Goal: Task Accomplishment & Management: Manage account settings

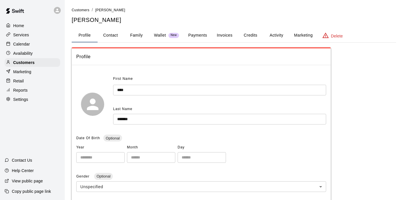
click at [35, 45] on div "Calendar" at bounding box center [33, 44] width 56 height 9
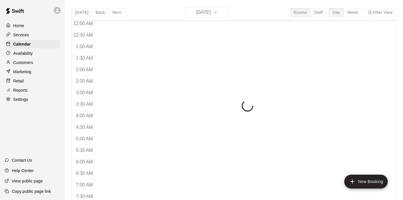
scroll to position [249, 0]
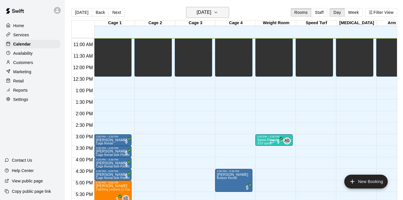
click at [218, 11] on icon "button" at bounding box center [215, 12] width 5 height 7
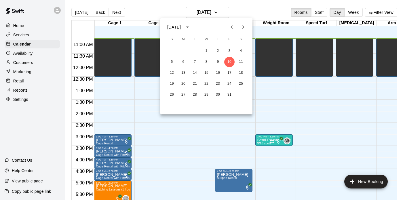
click at [243, 27] on icon "Next month" at bounding box center [243, 26] width 2 height 3
click at [184, 72] on button "10" at bounding box center [183, 73] width 10 height 10
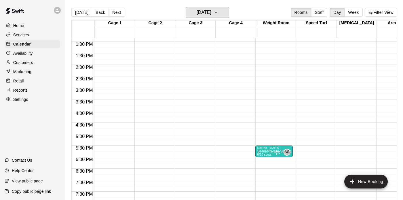
scroll to position [302, 0]
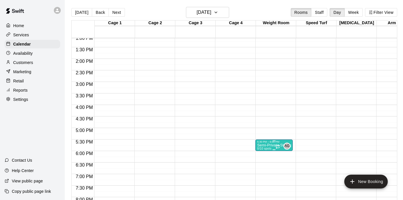
click at [262, 145] on p "Semi-Private Strength & Conditioning" at bounding box center [274, 145] width 34 height 0
click at [263, 178] on icon "delete" at bounding box center [263, 178] width 4 height 5
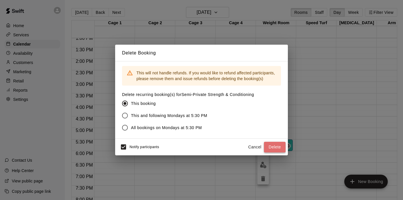
click at [272, 146] on button "Delete" at bounding box center [275, 147] width 22 height 11
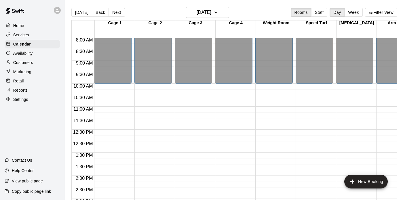
scroll to position [184, 0]
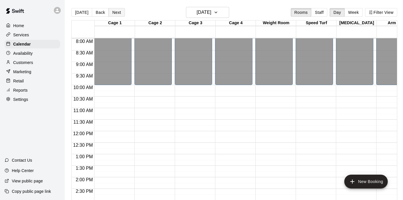
click at [113, 14] on button "Next" at bounding box center [116, 12] width 16 height 9
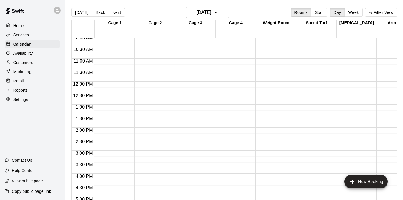
scroll to position [225, 0]
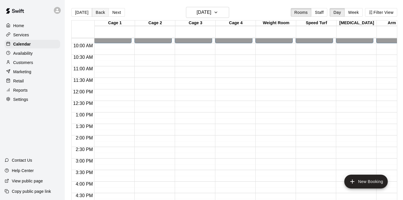
click at [99, 14] on button "Back" at bounding box center [100, 12] width 17 height 9
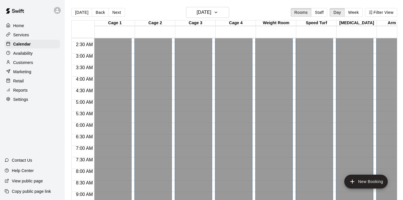
scroll to position [0, 0]
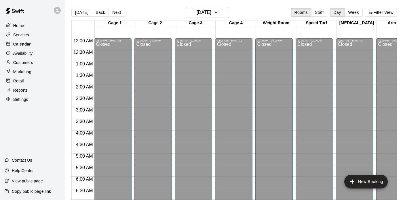
click at [37, 44] on div "Calendar" at bounding box center [33, 44] width 56 height 9
click at [80, 13] on button "[DATE]" at bounding box center [81, 12] width 21 height 9
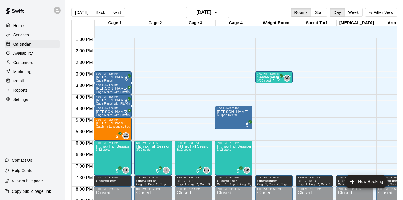
scroll to position [312, 0]
click at [261, 74] on div "3:00 PM – 3:30 PM" at bounding box center [274, 73] width 34 height 3
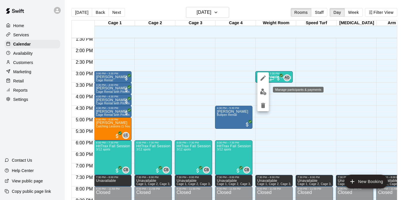
click at [262, 92] on img "edit" at bounding box center [263, 91] width 7 height 7
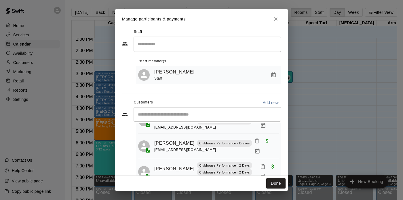
scroll to position [0, 0]
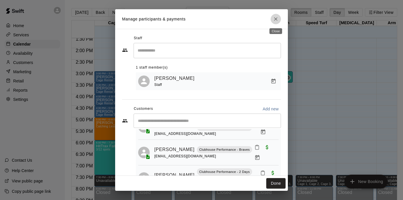
click at [277, 17] on icon "Close" at bounding box center [276, 19] width 6 height 6
